Goal: Information Seeking & Learning: Learn about a topic

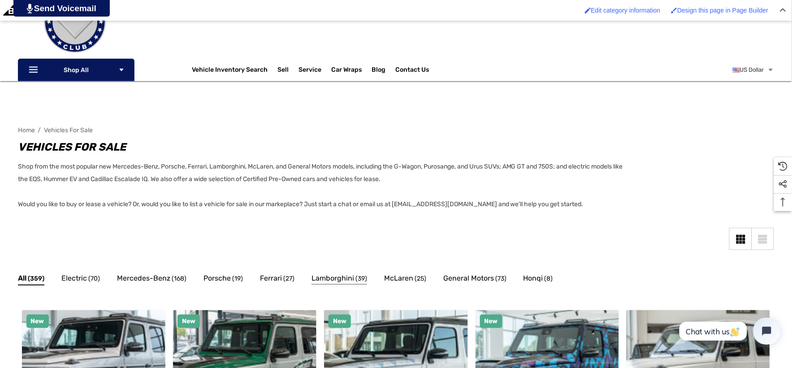
click at [322, 277] on span "Lamborghini" at bounding box center [332, 279] width 43 height 12
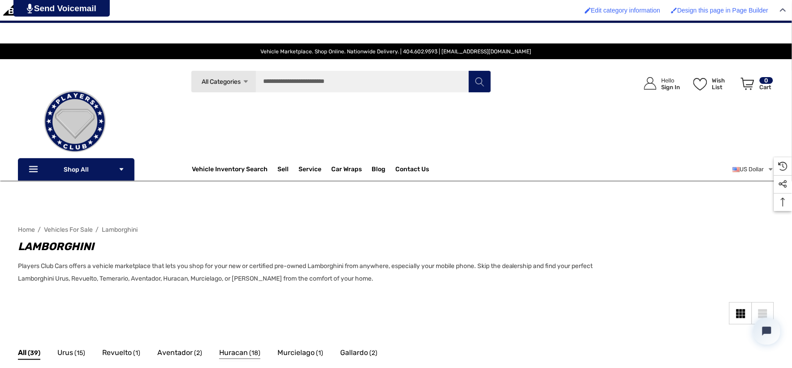
click at [228, 350] on span "Huracan" at bounding box center [233, 353] width 29 height 12
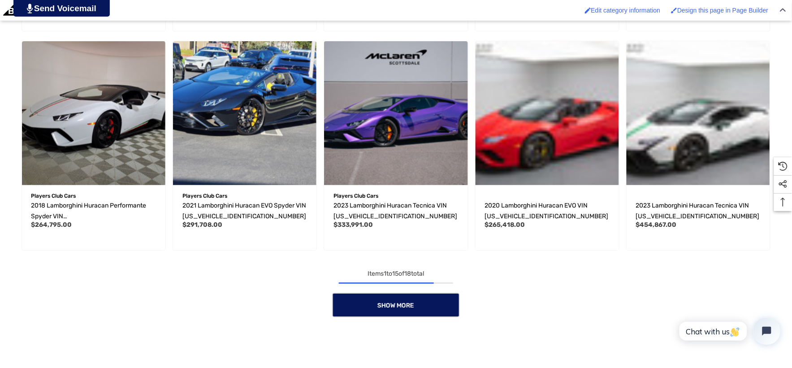
scroll to position [747, 0]
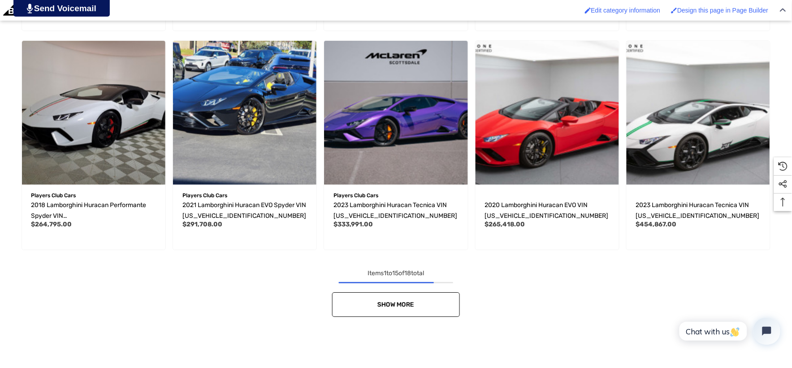
click at [410, 298] on link "Show More" at bounding box center [396, 304] width 128 height 25
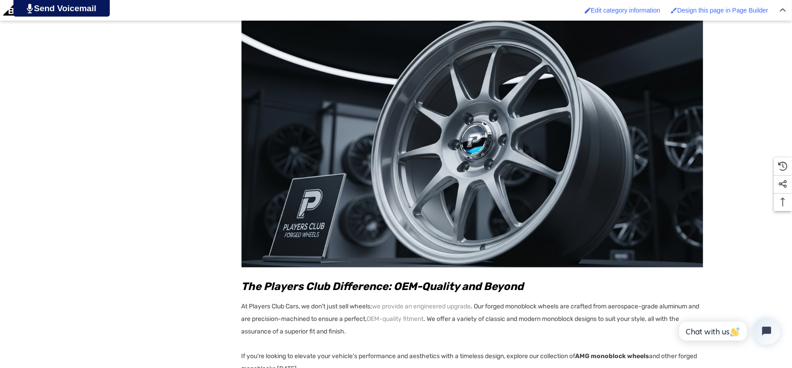
scroll to position [2490, 0]
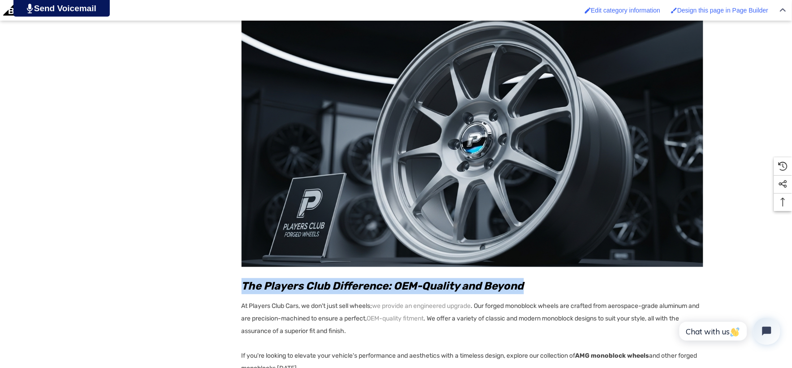
click at [534, 286] on h3 "The Players Club Difference: OEM-Quality and Beyond" at bounding box center [473, 286] width 462 height 16
copy h3 "The Players Club Difference: OEM-Quality and Beyond"
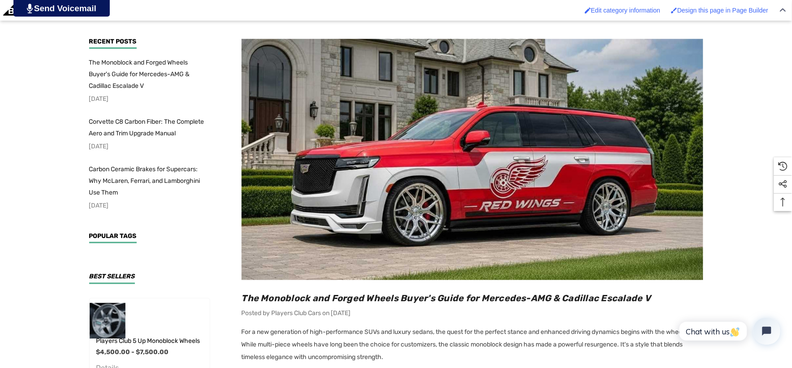
scroll to position [249, 0]
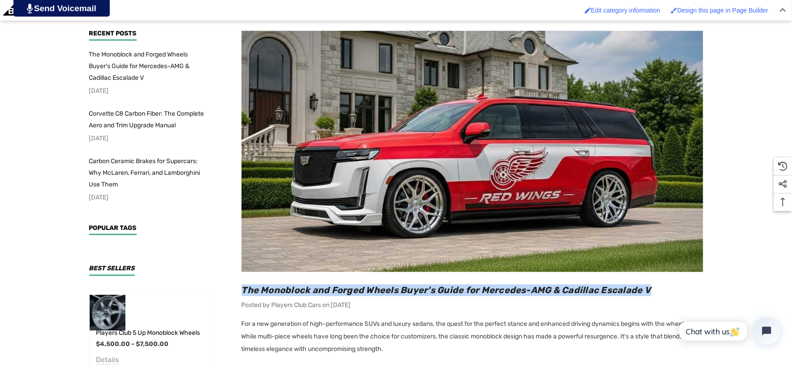
click at [662, 289] on h2 "The Monoblock and Forged Wheels Buyer's Guide for Mercedes-AMG & Cadillac Escal…" at bounding box center [473, 291] width 462 height 12
copy span "The Monoblock and Forged Wheels Buyer's Guide for Mercedes-AMG & Cadillac Escal…"
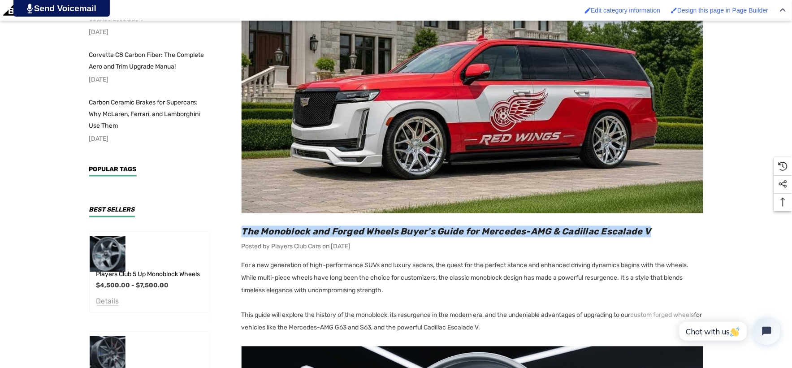
scroll to position [448, 0]
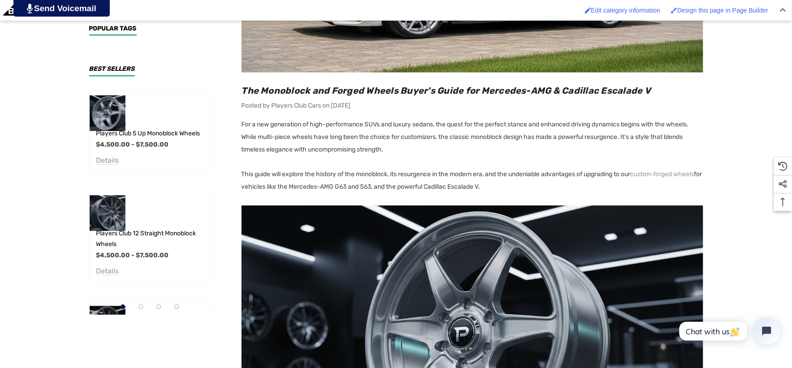
click at [563, 190] on p "This guide will explore the history of the monoblock, its resurgence in the mod…" at bounding box center [473, 181] width 462 height 25
copy p "This guide will explore the history of the monoblock, its resurgence in the mod…"
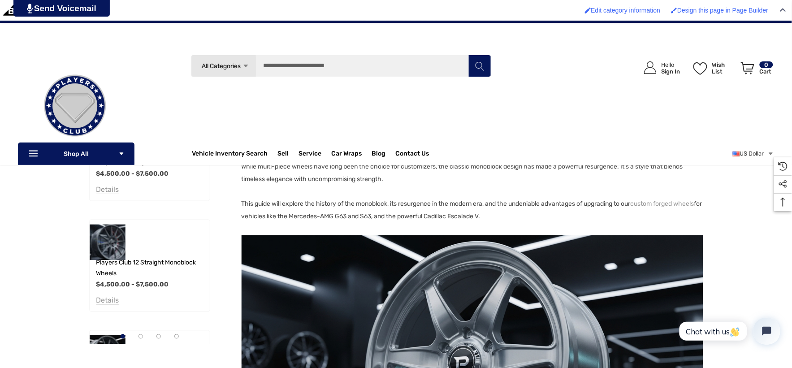
scroll to position [149, 0]
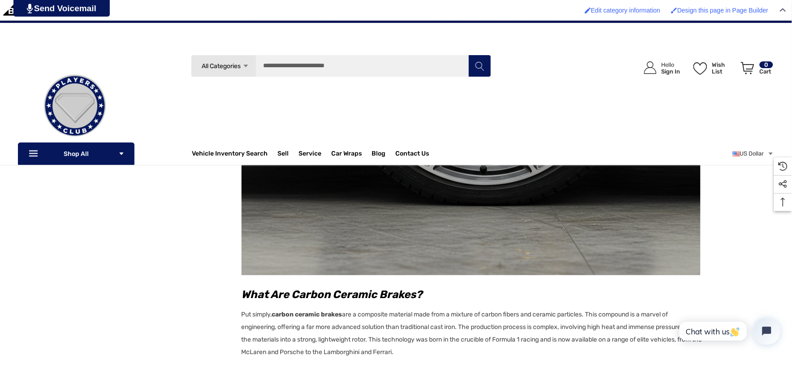
scroll to position [915, 0]
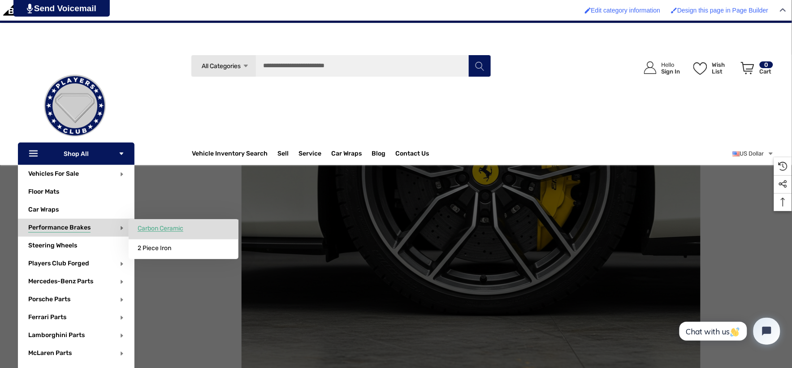
click at [165, 226] on span "Carbon Ceramic" at bounding box center [161, 229] width 46 height 8
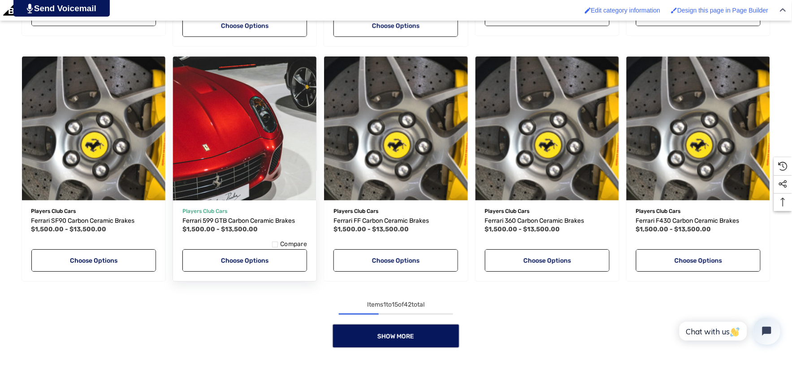
scroll to position [796, 0]
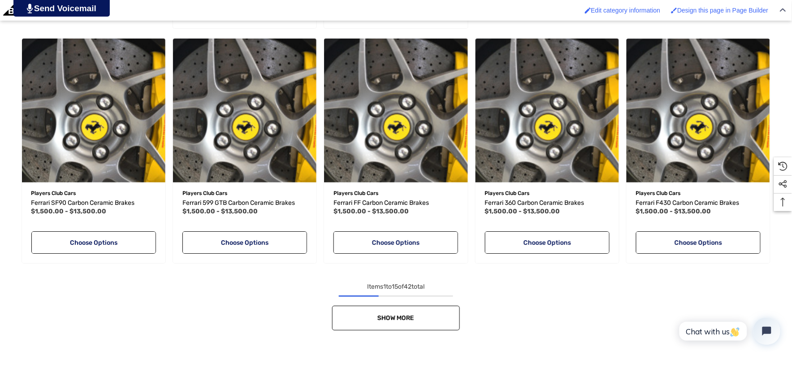
click at [413, 326] on link "Show More" at bounding box center [396, 318] width 128 height 25
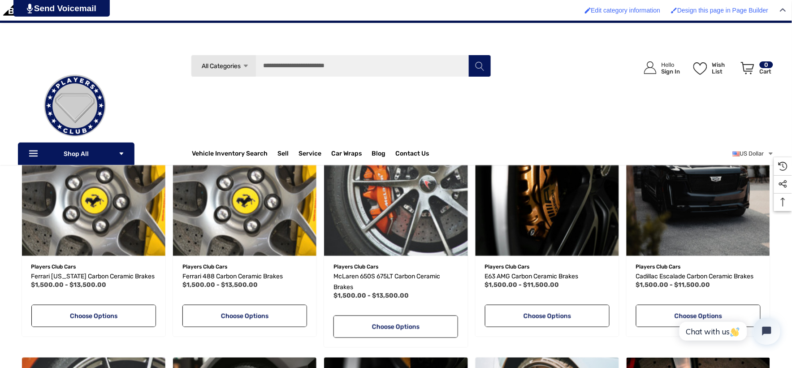
scroll to position [1145, 0]
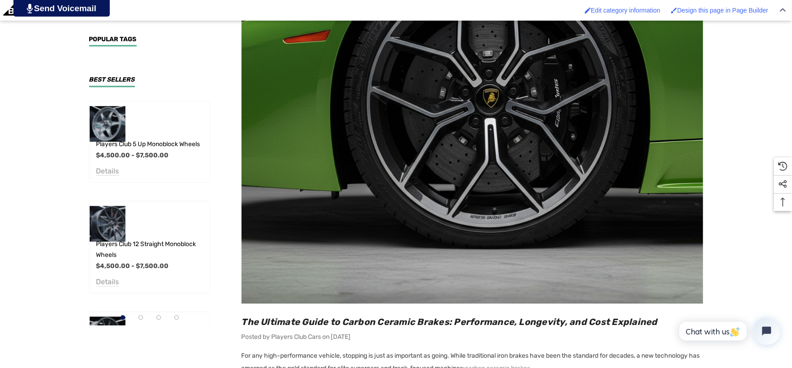
scroll to position [3235, 0]
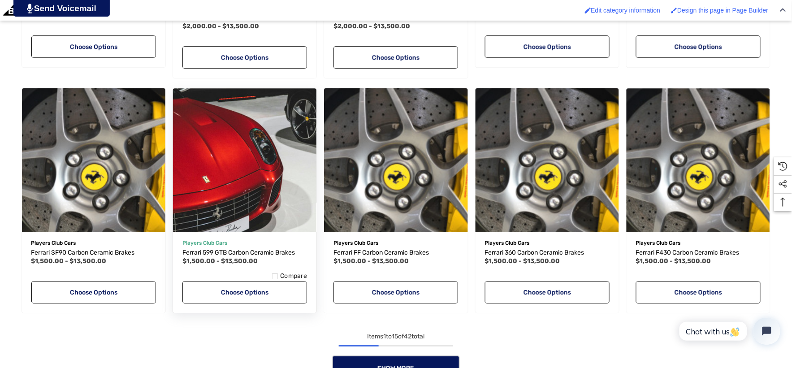
scroll to position [996, 0]
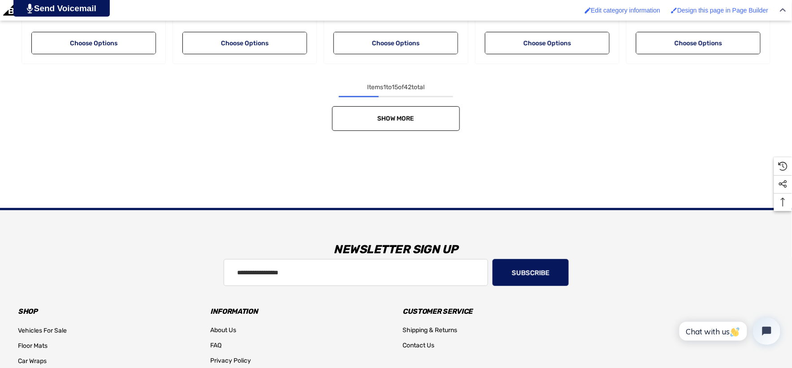
click at [417, 114] on link "Show More" at bounding box center [396, 118] width 128 height 25
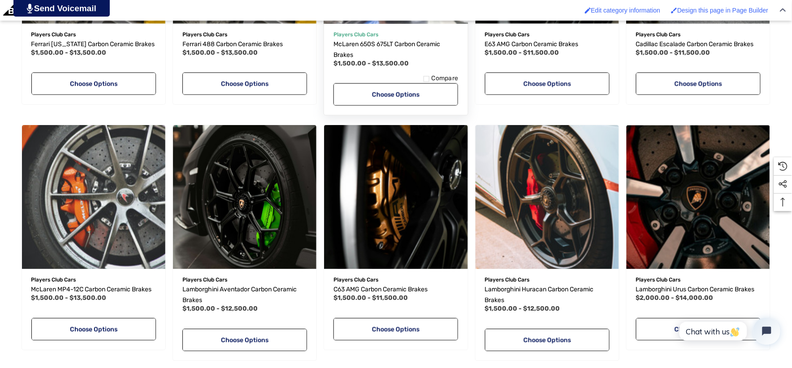
scroll to position [1544, 0]
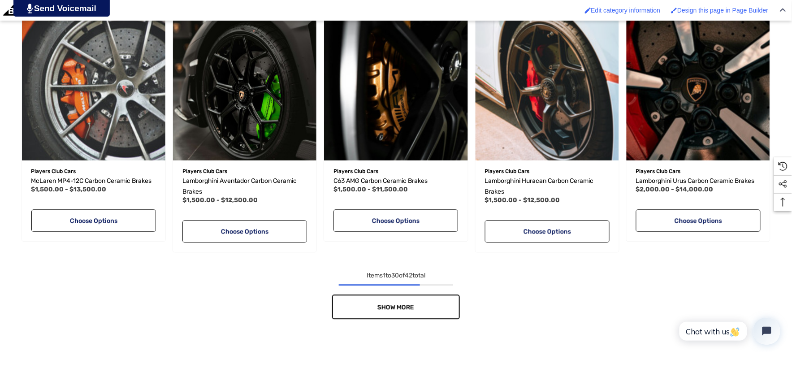
click at [442, 296] on link "Show More" at bounding box center [396, 306] width 128 height 25
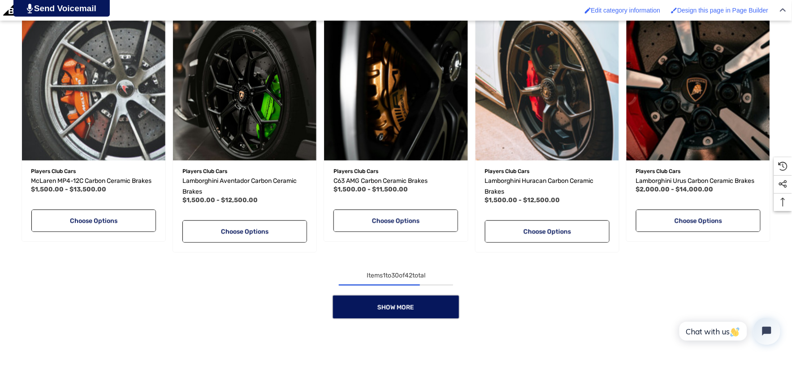
click at [444, 296] on div "Show More" at bounding box center [396, 306] width 756 height 25
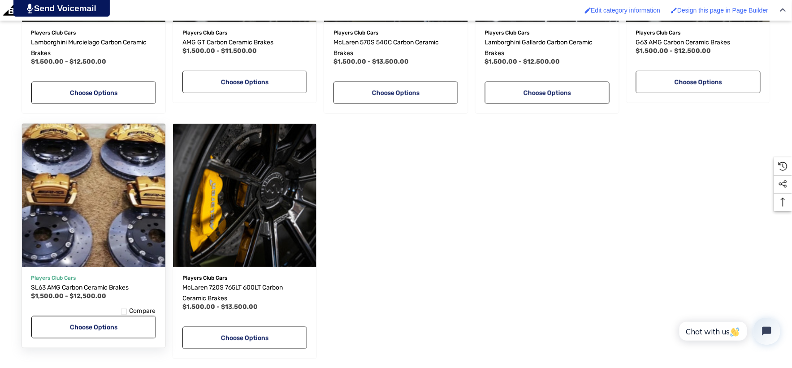
scroll to position [2191, 0]
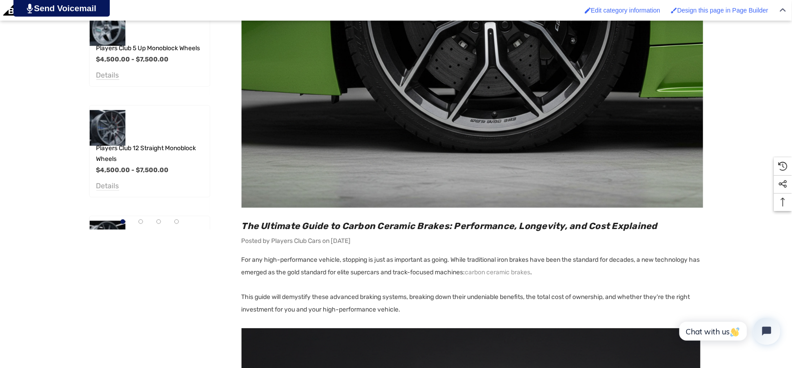
scroll to position [545, 0]
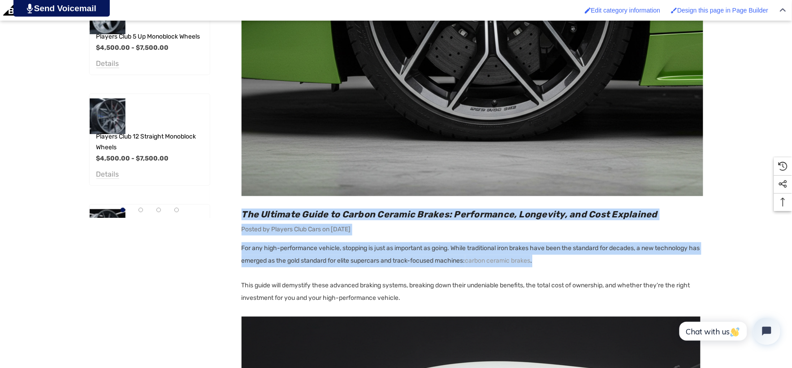
click at [565, 259] on p "For any high-performance vehicle, stopping is just as important as going. While…" at bounding box center [473, 254] width 462 height 25
copy div "The Ultimate Guide to Carbon Ceramic Brakes: Performance, Longevity, and Cost E…"
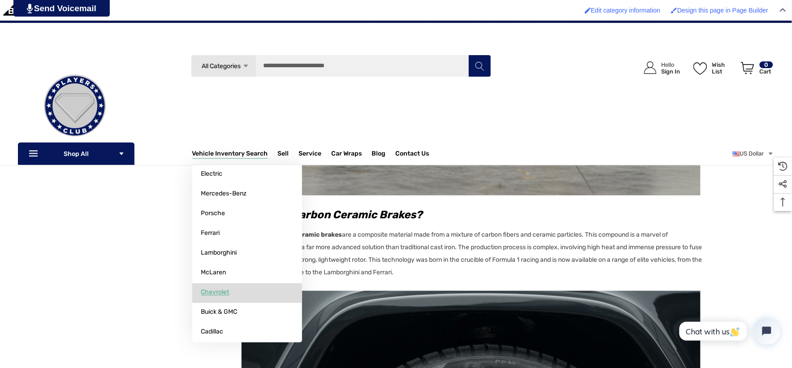
scroll to position [1094, 0]
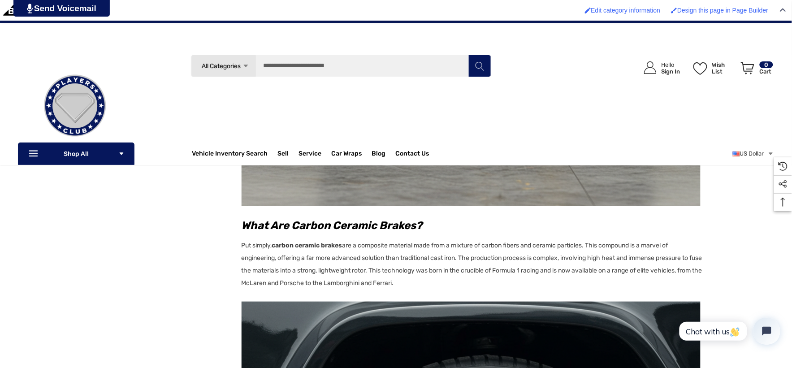
click at [428, 281] on p "Put simply, carbon ceramic brakes are a composite material made from a mixture …" at bounding box center [473, 263] width 462 height 53
copy div "What Are Carbon Ceramic Brakes? Put simply, carbon ceramic brakes are a composi…"
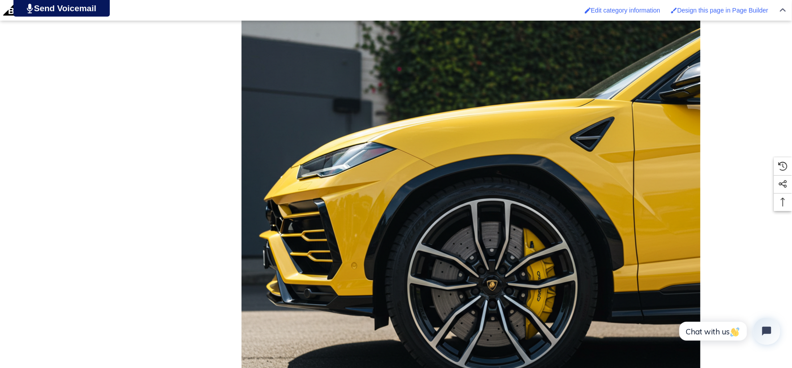
scroll to position [2338, 0]
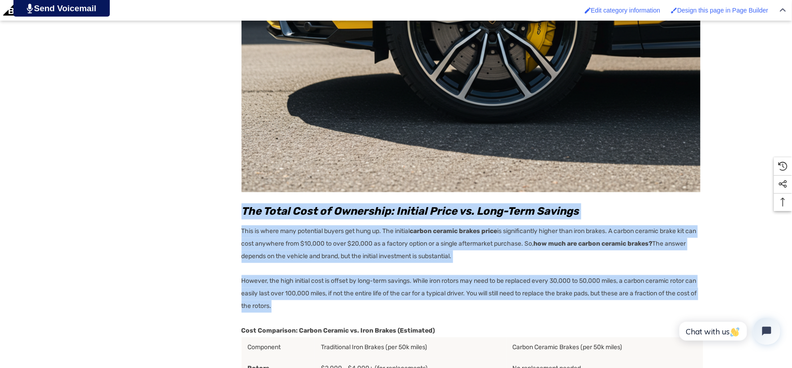
click at [308, 302] on p "However, the high initial cost is offset by long-term savings. While iron rotor…" at bounding box center [473, 294] width 462 height 38
copy div "The Total Cost of Ownership: Initial Price vs. Long-Term Savings This is where …"
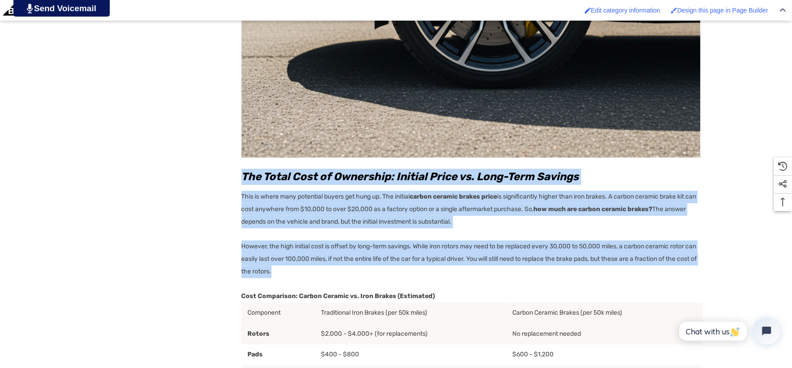
scroll to position [2438, 0]
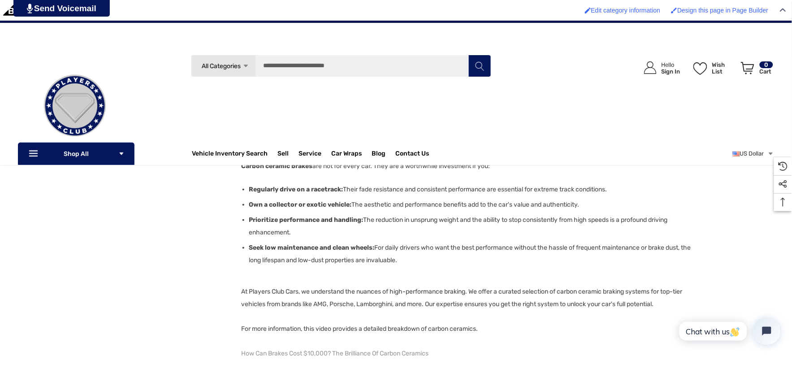
scroll to position [3085, 0]
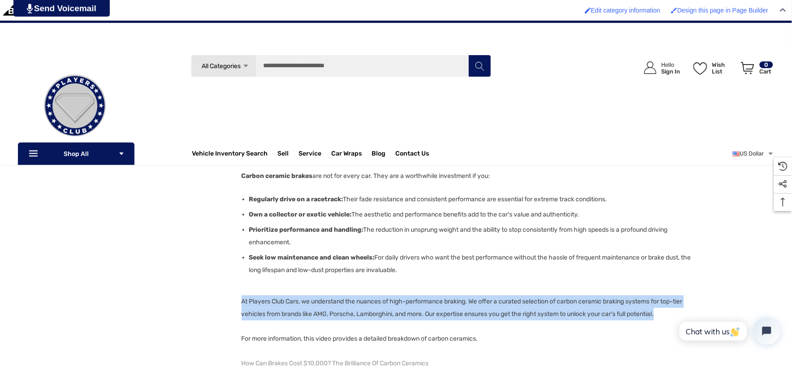
click at [668, 310] on p "At Players Club Cars, we understand the nuances of high-performance braking. We…" at bounding box center [473, 307] width 462 height 25
copy p "At Players Club Cars, we understand the nuances of high-performance braking. We…"
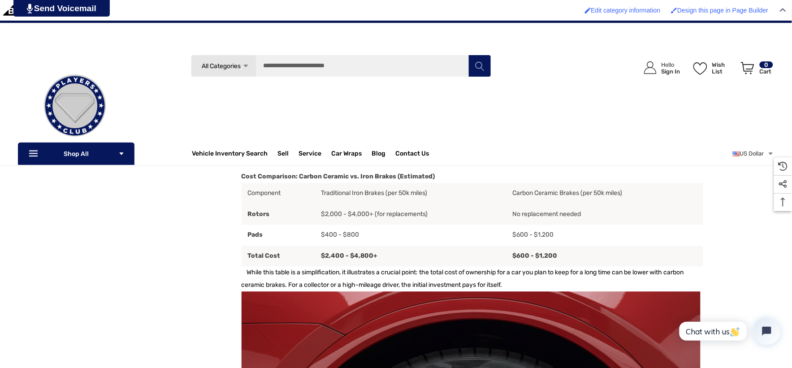
scroll to position [2338, 0]
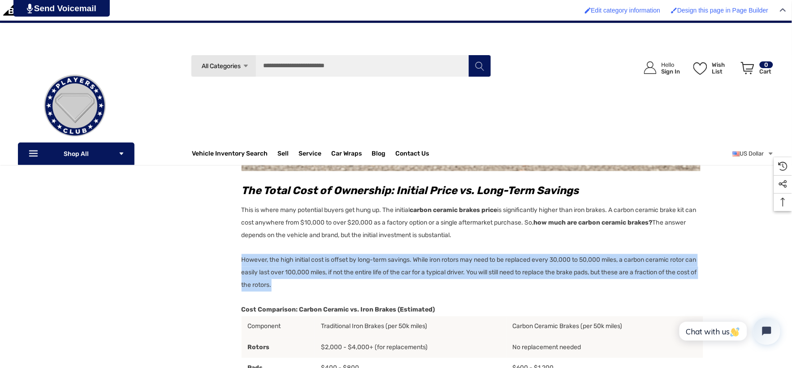
click at [309, 285] on p "However, the high initial cost is offset by long-term savings. While iron rotor…" at bounding box center [473, 273] width 462 height 38
copy p "However, the high initial cost is offset by long-term savings. While iron rotor…"
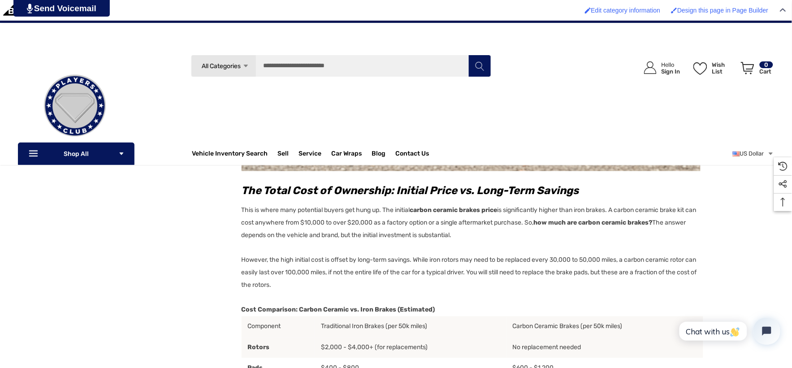
click at [487, 231] on p "This is where many potential buyers get hung up. The initial carbon ceramic bra…" at bounding box center [473, 222] width 462 height 40
copy div "The Total Cost of Ownership: Initial Price vs. Long-Term Savings This is where …"
click at [76, 98] on img at bounding box center [75, 106] width 90 height 90
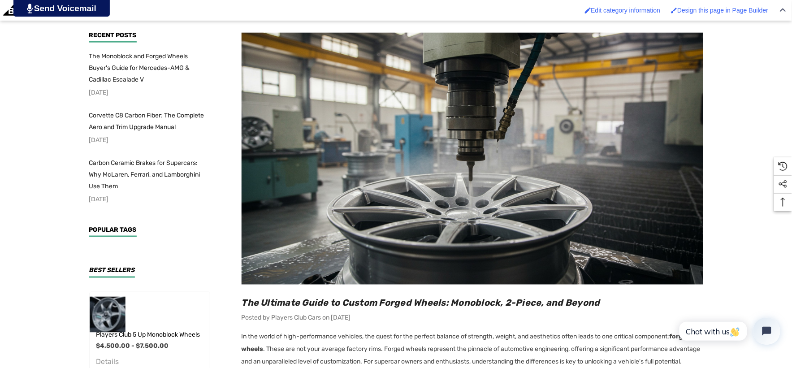
scroll to position [348, 0]
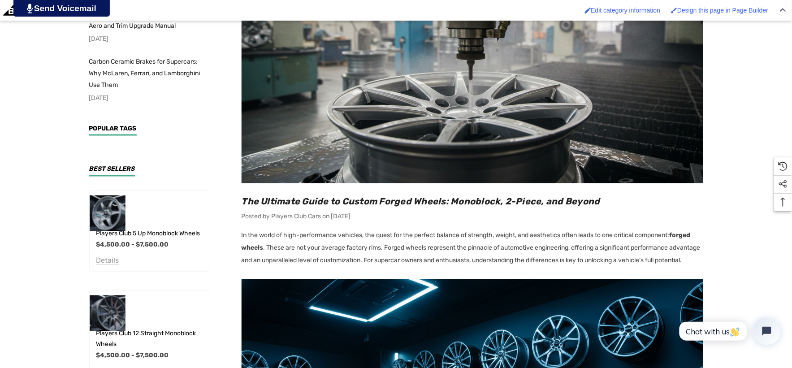
click at [386, 249] on p "In the world of high-performance vehicles, the quest for the perfect balance of…" at bounding box center [473, 248] width 462 height 38
click at [386, 248] on p "In the world of high-performance vehicles, the quest for the perfect balance of…" at bounding box center [473, 248] width 462 height 38
click at [385, 248] on p "In the world of high-performance vehicles, the quest for the perfect balance of…" at bounding box center [473, 248] width 462 height 38
click at [388, 267] on p "In the world of high-performance vehicles, the quest for the perfect balance of…" at bounding box center [473, 248] width 462 height 38
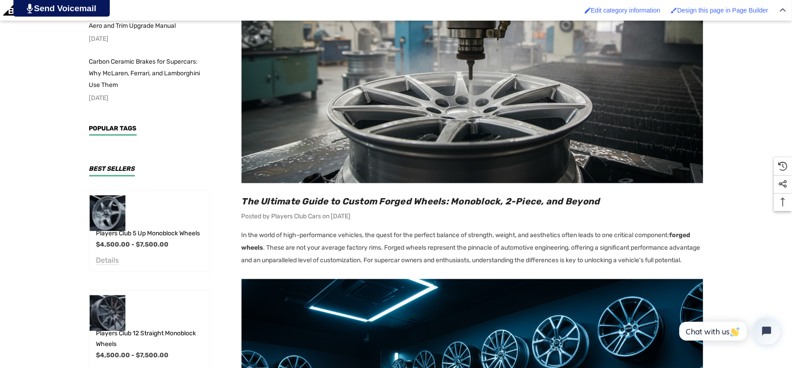
click at [387, 248] on p "In the world of high-performance vehicles, the quest for the perfect balance of…" at bounding box center [473, 248] width 462 height 38
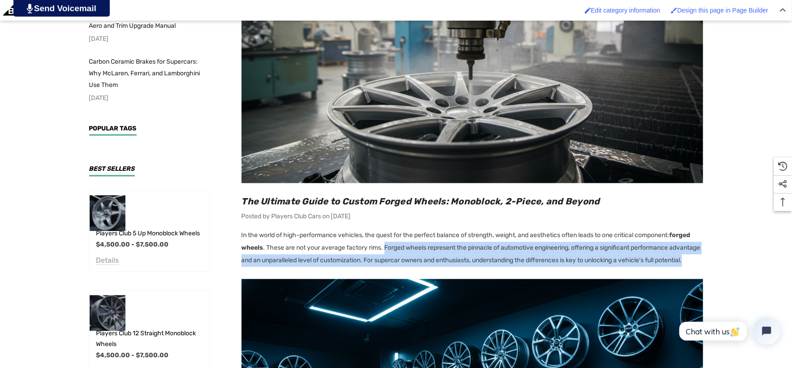
click at [271, 267] on p "In the world of high-performance vehicles, the quest for the perfect balance of…" at bounding box center [473, 248] width 462 height 38
copy p "Forged wheels represent the pinnacle of automotive engineering, offering a sign…"
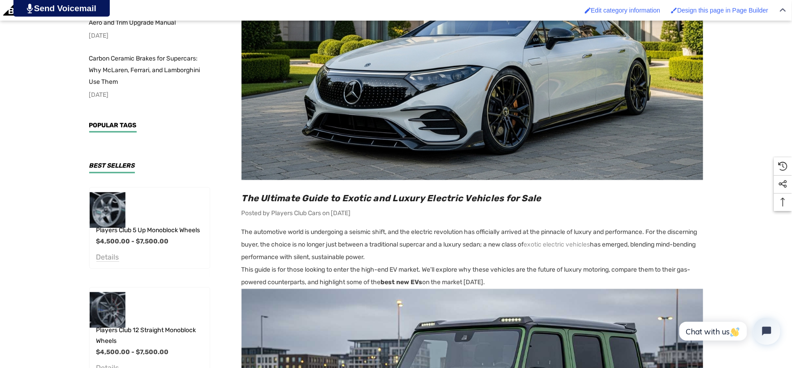
scroll to position [448, 0]
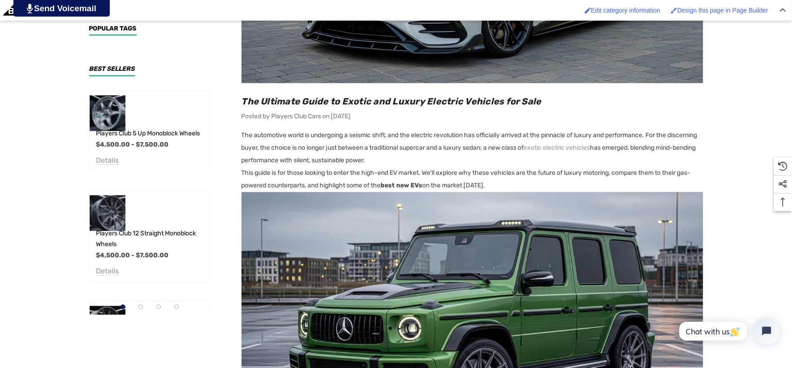
click at [242, 173] on p "This guide is for those looking to enter the high-end EV market. We'll explore …" at bounding box center [473, 179] width 462 height 25
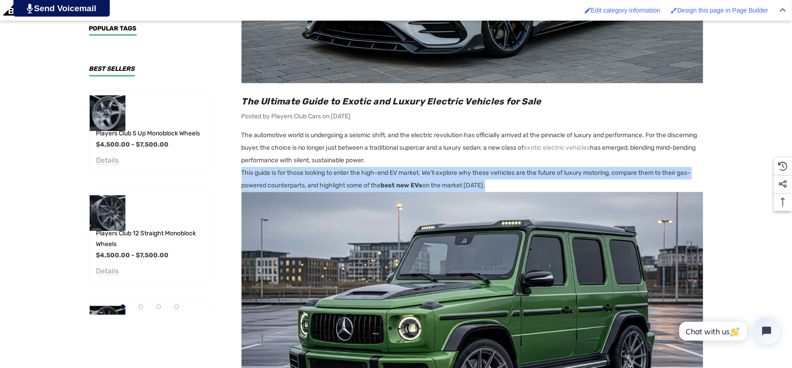
click at [516, 186] on p "This guide is for those looking to enter the high-end EV market. We'll explore …" at bounding box center [473, 179] width 462 height 25
copy p "This guide is for those looking to enter the high-end EV market. We'll explore …"
